Goal: Navigation & Orientation: Find specific page/section

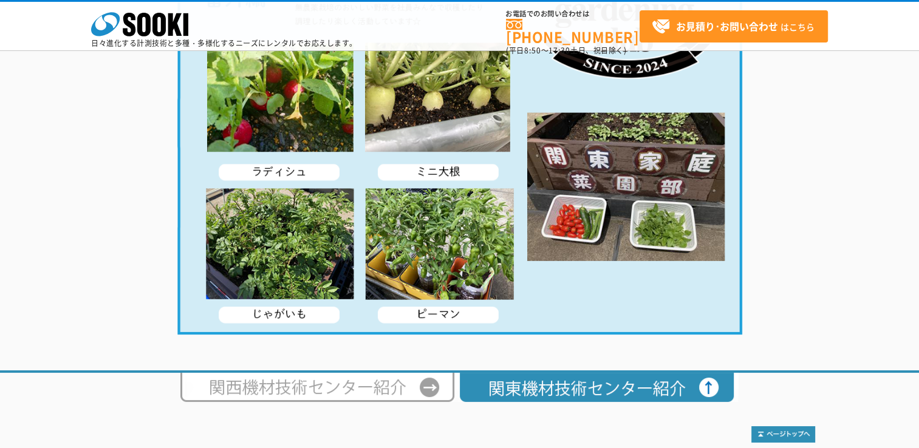
scroll to position [2399, 0]
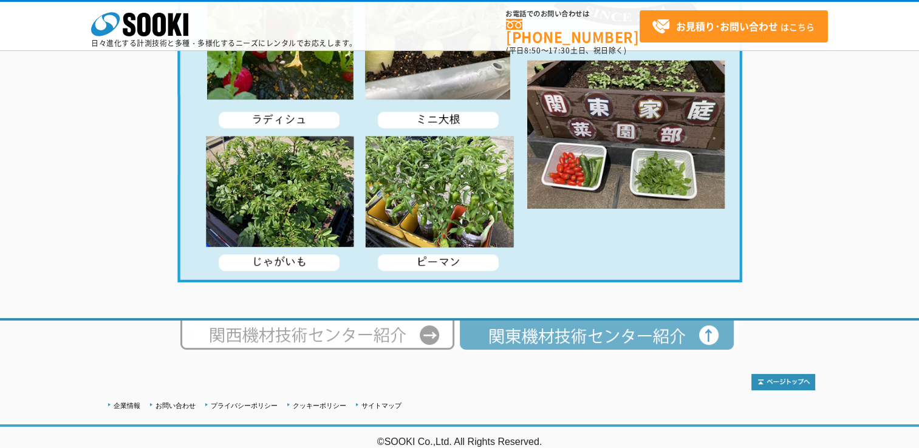
click at [541, 340] on img at bounding box center [598, 335] width 279 height 29
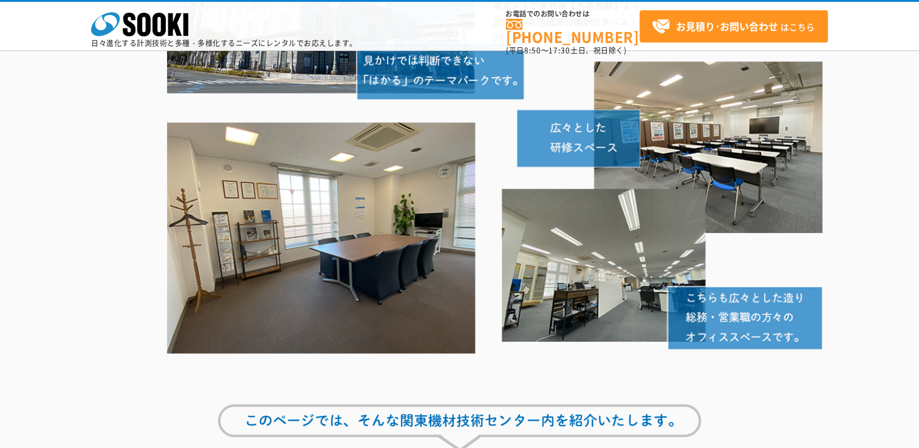
scroll to position [0, 0]
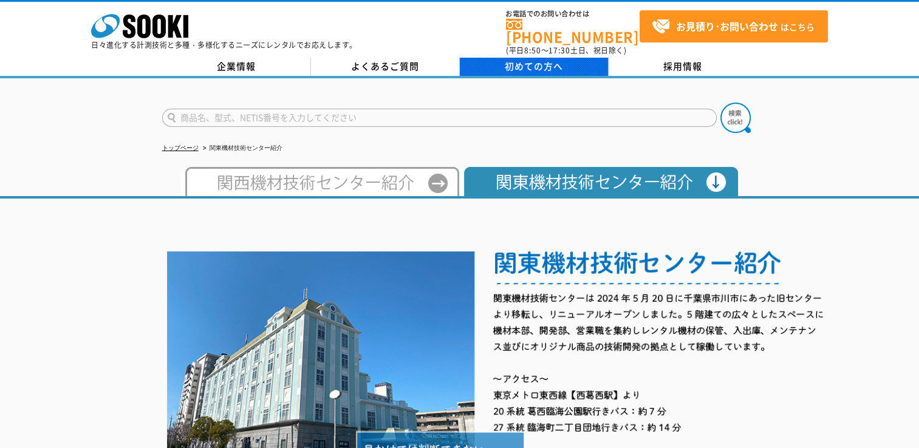
click at [549, 60] on span "初めての方へ" at bounding box center [534, 66] width 58 height 13
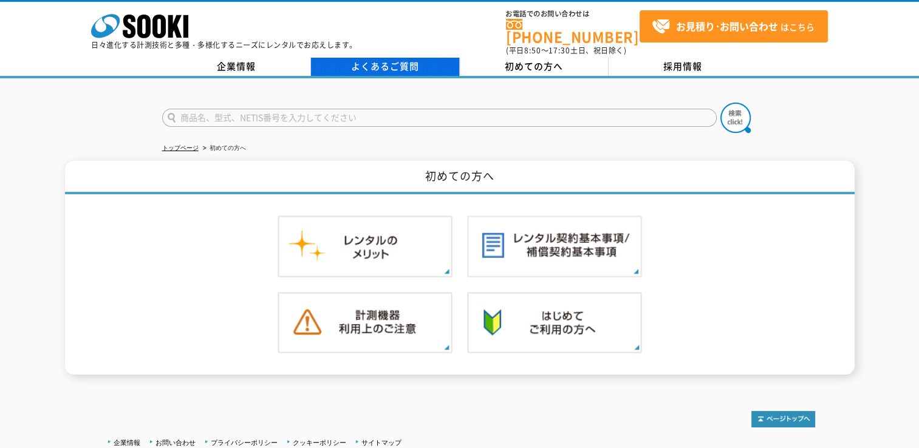
click at [388, 58] on link "よくあるご質問" at bounding box center [385, 67] width 149 height 18
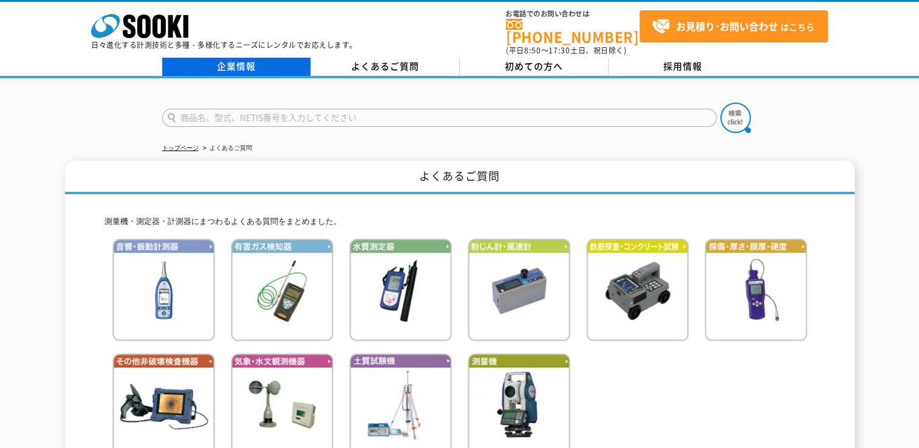
click at [276, 58] on link "企業情報" at bounding box center [236, 67] width 149 height 18
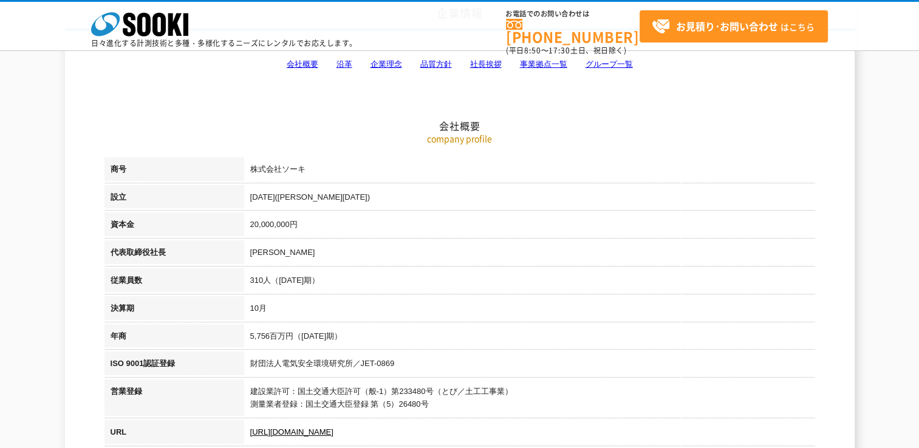
scroll to position [304, 0]
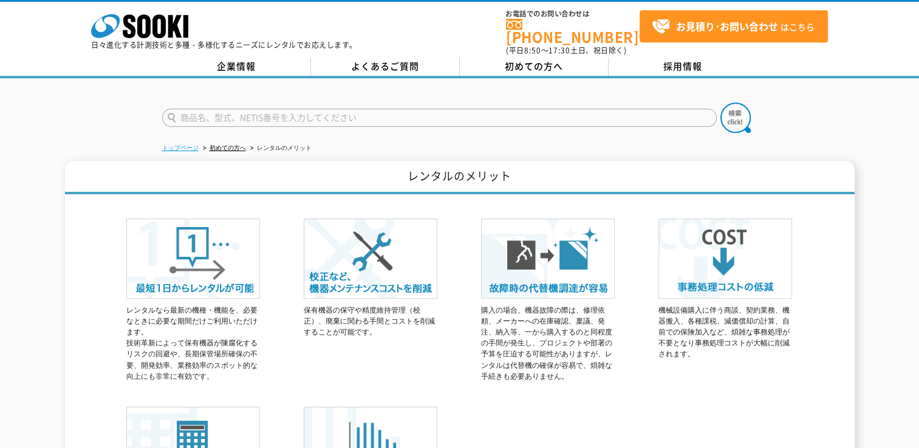
click at [194, 145] on link "トップページ" at bounding box center [180, 148] width 36 height 7
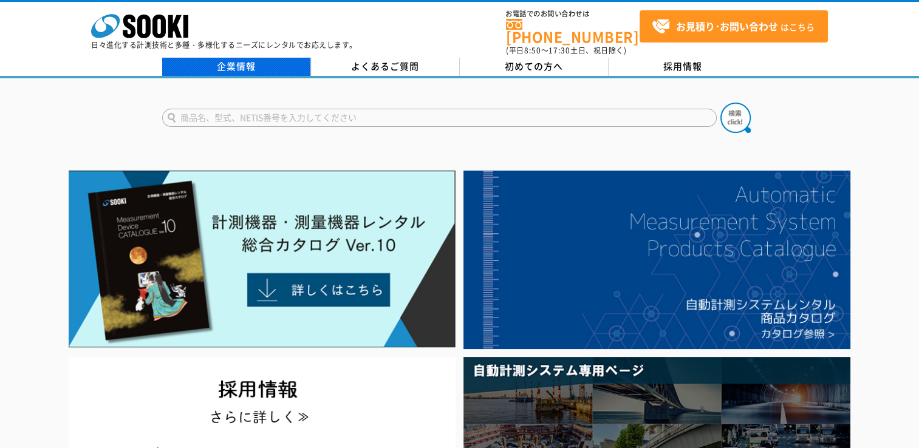
click at [287, 58] on link "企業情報" at bounding box center [236, 67] width 149 height 18
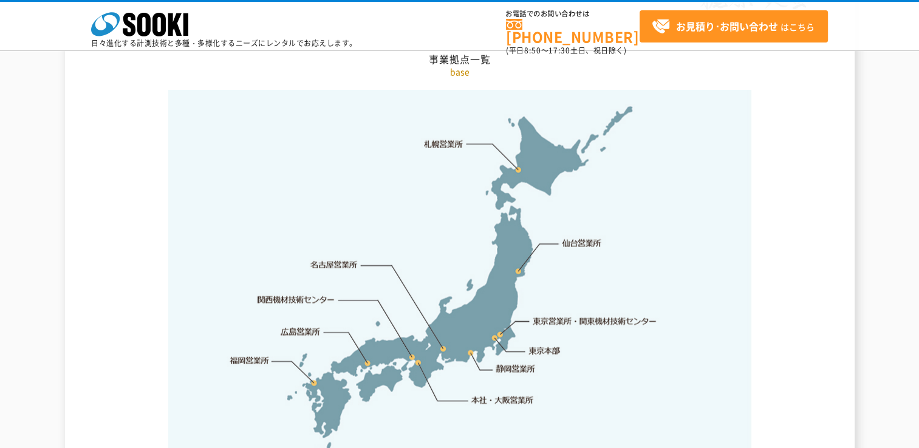
scroll to position [2552, 0]
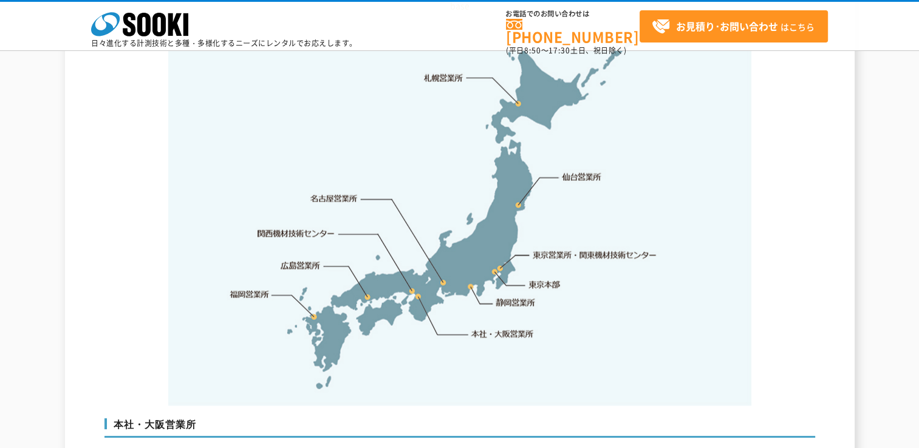
click at [548, 249] on link "東京営業所・関東機材技術センター" at bounding box center [595, 255] width 125 height 12
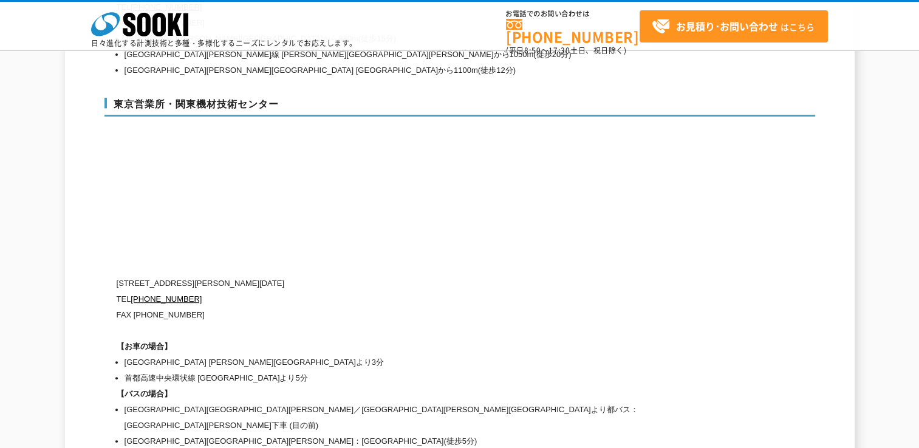
scroll to position [5068, 0]
